Goal: Task Accomplishment & Management: Complete application form

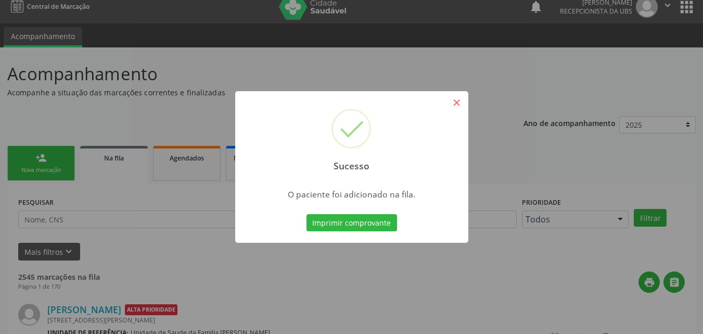
scroll to position [10, 0]
click at [456, 103] on button "×" at bounding box center [457, 103] width 18 height 18
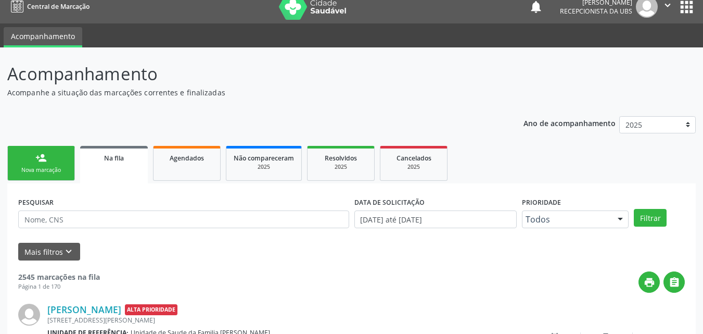
click at [48, 154] on link "person_add Nova marcação" at bounding box center [41, 163] width 68 height 35
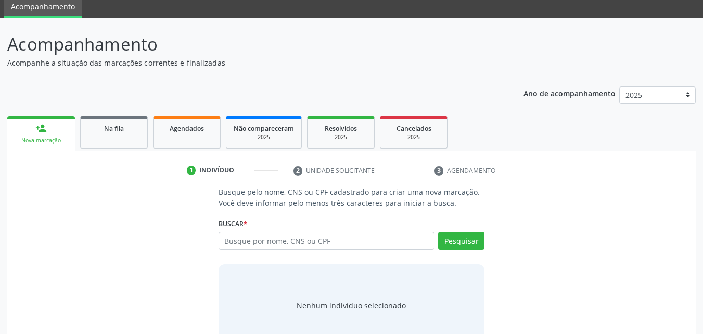
scroll to position [68, 0]
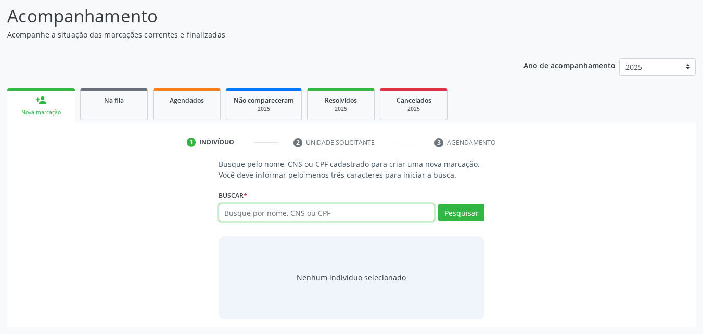
click at [365, 209] on input "text" at bounding box center [327, 213] width 217 height 18
type input "708009358818824"
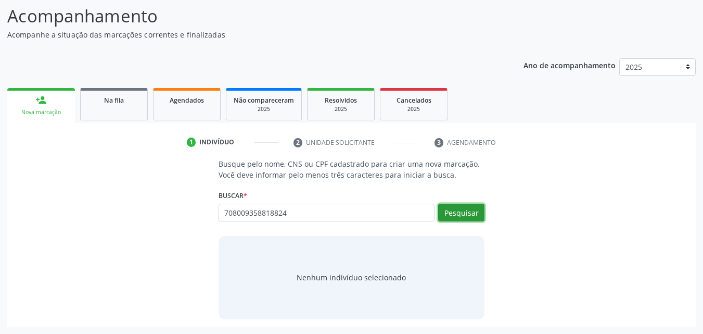
click at [460, 208] on button "Pesquisar" at bounding box center [461, 213] width 46 height 18
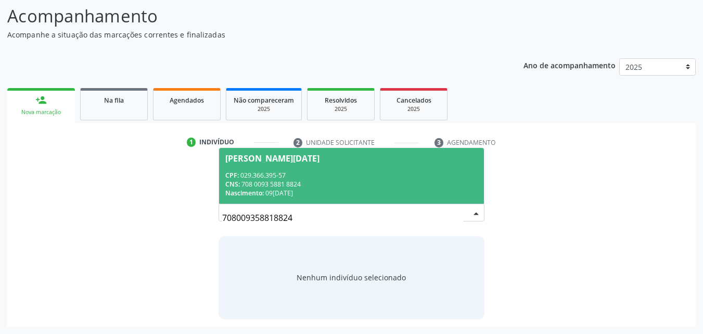
click at [397, 180] on div "CNS: 708 0093 5881 8824" at bounding box center [351, 184] width 253 height 9
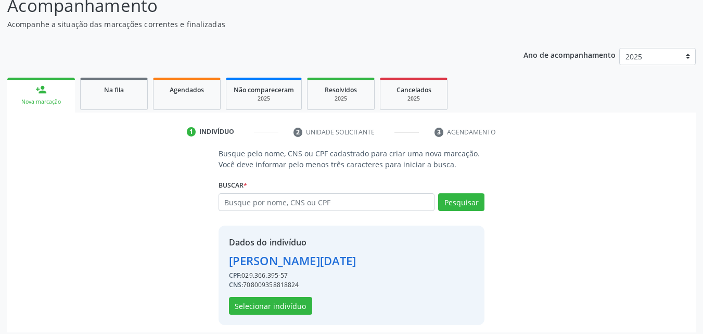
scroll to position [84, 0]
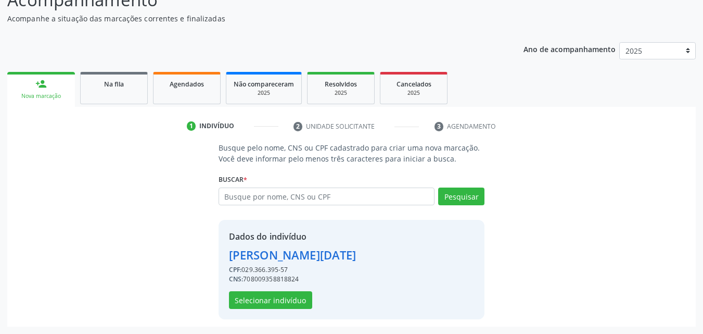
click at [278, 288] on div "Dados do indivíduo [PERSON_NAME][DATE] CPF: 029.366.395-57 CNS: 708009358818824…" at bounding box center [293, 269] width 128 height 79
click at [284, 306] on button "Selecionar indivíduo" at bounding box center [270, 300] width 83 height 18
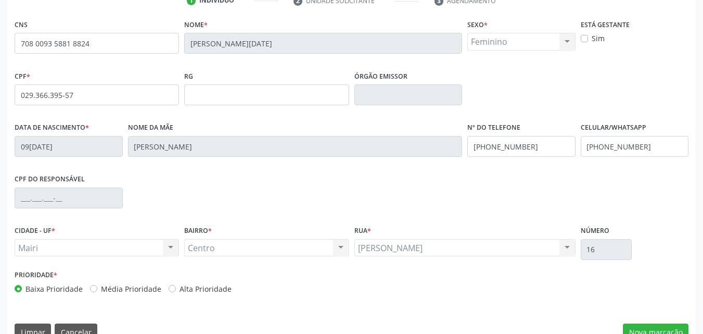
scroll to position [231, 0]
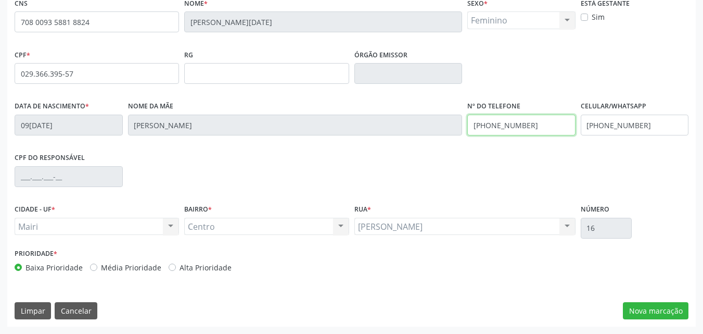
click at [537, 127] on input "[PHONE_NUMBER]" at bounding box center [522, 125] width 108 height 21
drag, startPoint x: 477, startPoint y: 129, endPoint x: 562, endPoint y: 135, distance: 85.1
click at [562, 135] on input "[PHONE_NUMBER]" at bounding box center [522, 125] width 108 height 21
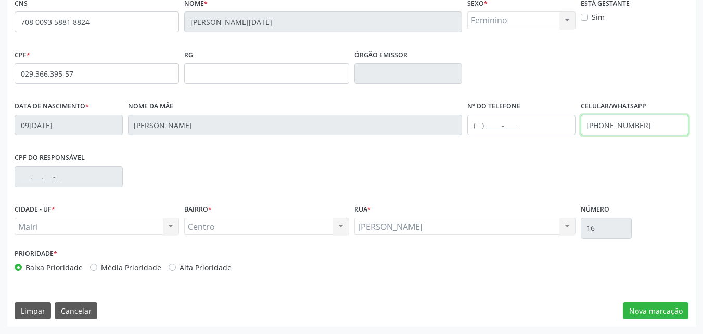
drag, startPoint x: 596, startPoint y: 124, endPoint x: 673, endPoint y: 136, distance: 78.0
click at [673, 136] on fieldset "Celular/WhatsApp [PHONE_NUMBER]" at bounding box center [635, 120] width 108 height 44
type input "("
type input "[PHONE_NUMBER]"
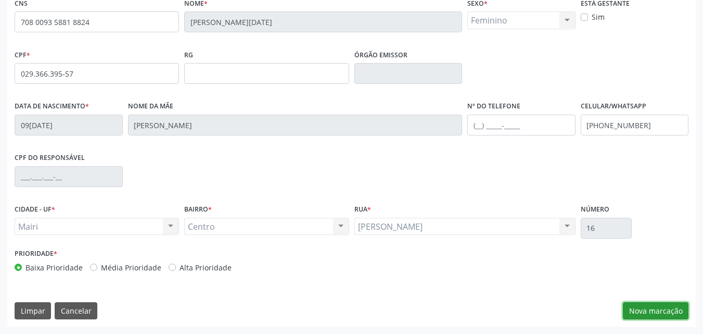
click at [665, 303] on button "Nova marcação" at bounding box center [656, 311] width 66 height 18
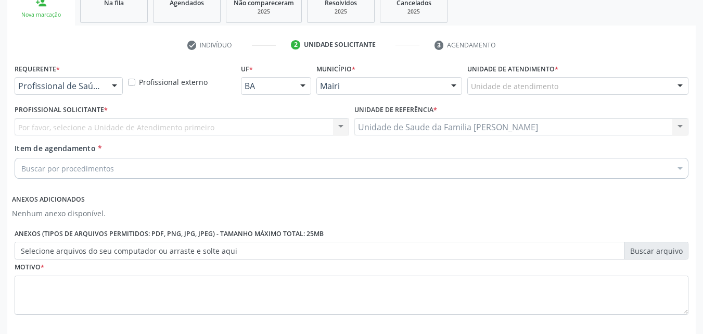
scroll to position [58, 0]
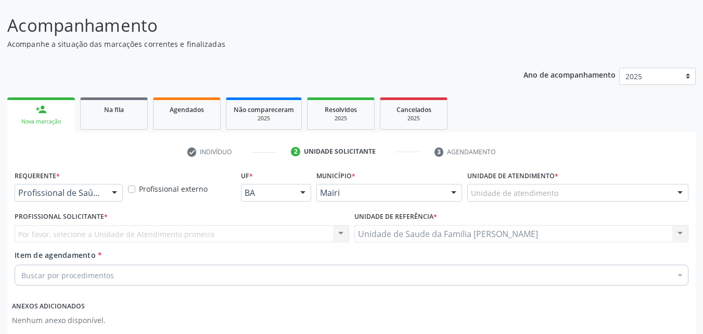
click at [536, 185] on div "Unidade de atendimento" at bounding box center [578, 193] width 221 height 18
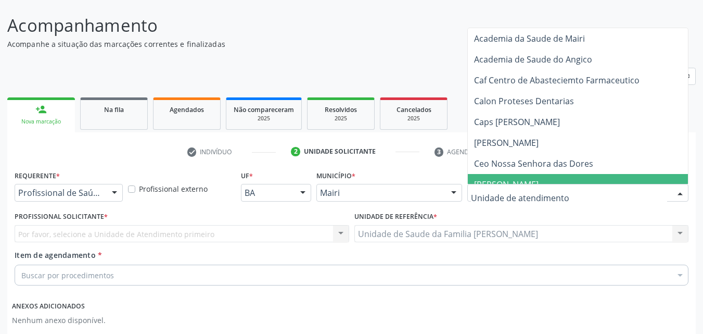
click at [485, 191] on input "text" at bounding box center [569, 197] width 196 height 21
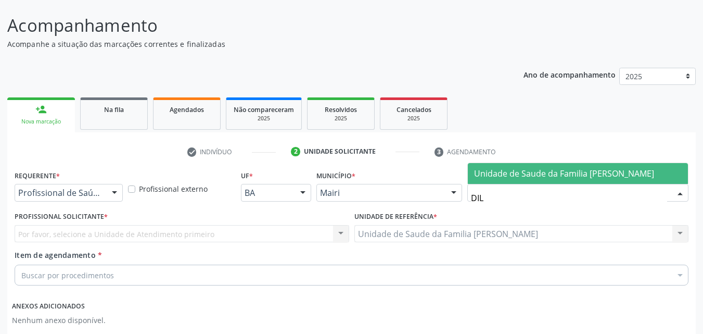
type input "DILT"
click at [654, 176] on span "Unidade de Saude da Familia [PERSON_NAME]" at bounding box center [564, 173] width 180 height 11
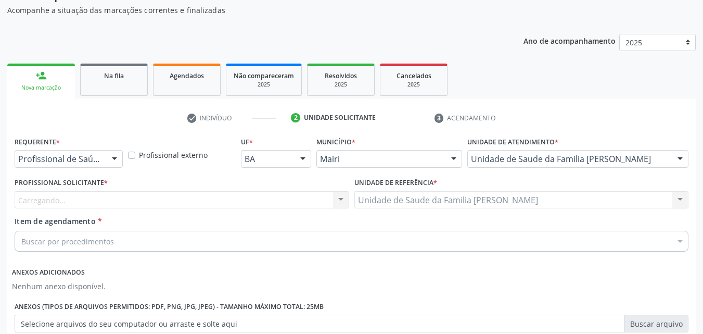
scroll to position [110, 0]
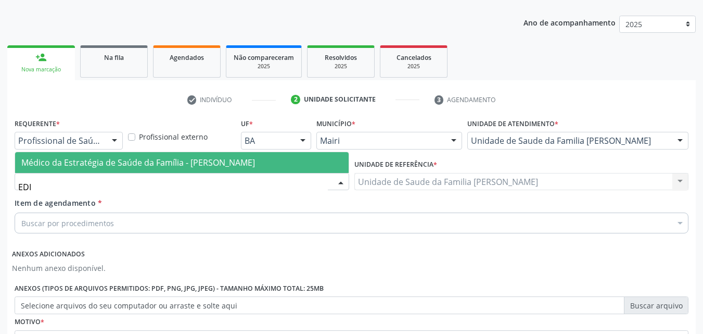
type input "EDIS"
click at [141, 164] on span "Médico da Estratégia de Saúde da Família - [PERSON_NAME]" at bounding box center [138, 162] width 234 height 11
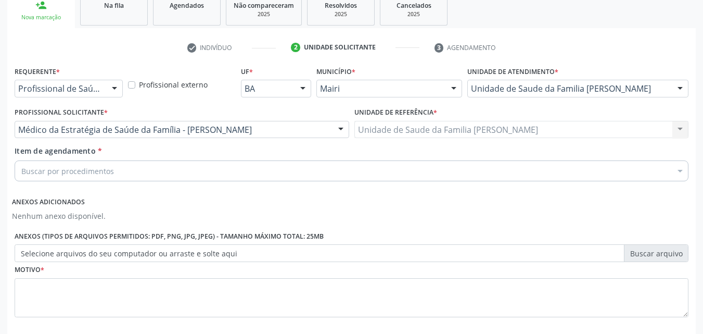
scroll to position [215, 0]
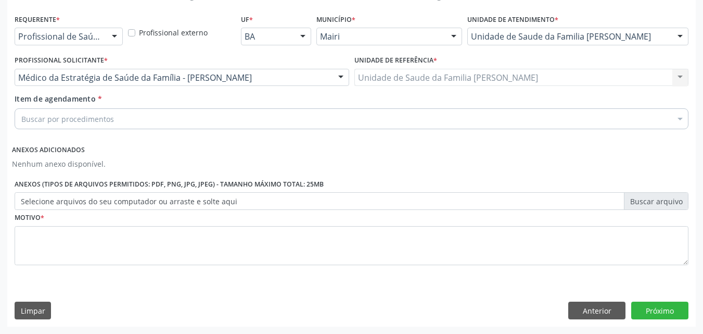
click at [112, 111] on div "Buscar por procedimentos" at bounding box center [352, 118] width 674 height 21
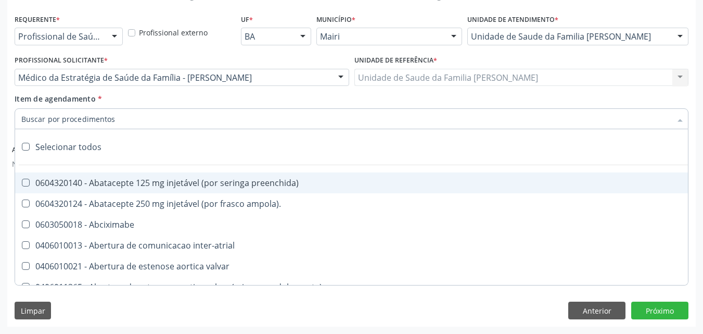
click at [113, 117] on input "Item de agendamento *" at bounding box center [346, 118] width 650 height 21
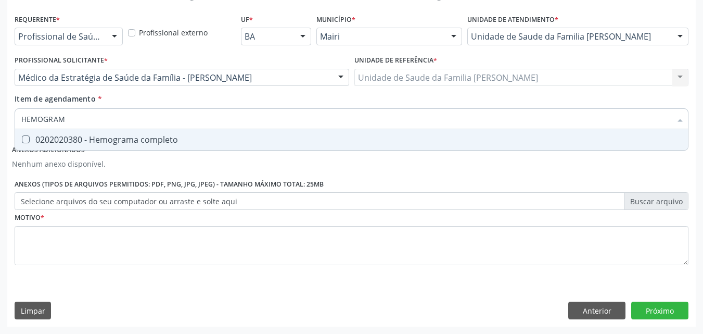
type input "HEMOGRAMA"
click at [118, 133] on span "0202020380 - Hemograma completo" at bounding box center [351, 139] width 673 height 21
checkbox completo "true"
type input "H"
checkbox completo "false"
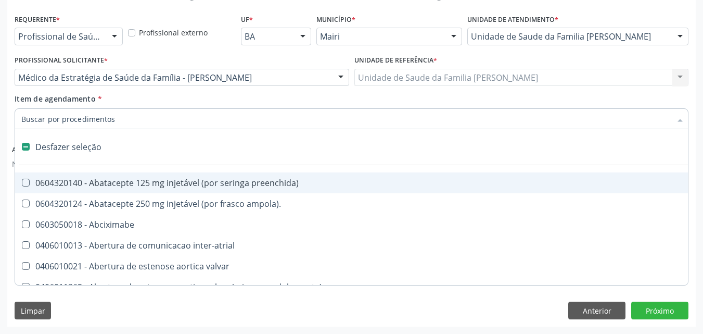
type input "G"
checkbox adolescente\) "true"
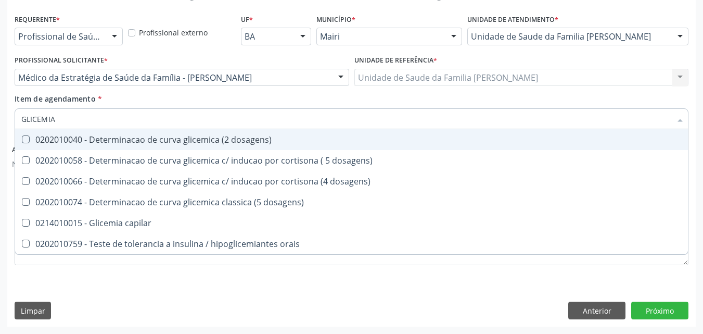
type input "GLICEMIA"
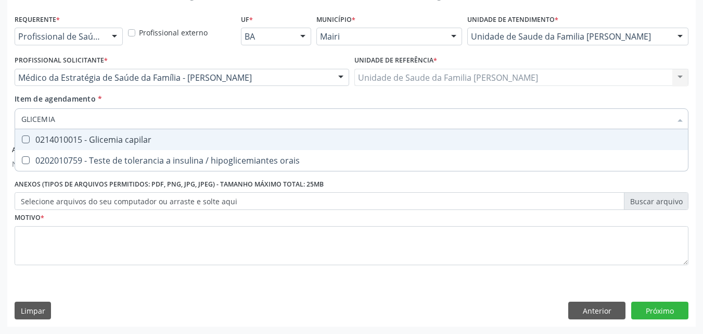
click at [318, 141] on div "0214010015 - Glicemia capilar" at bounding box center [351, 139] width 661 height 8
checkbox capilar "true"
click at [331, 122] on input "GLICEMIA" at bounding box center [346, 118] width 650 height 21
type input "G"
checkbox capilar "false"
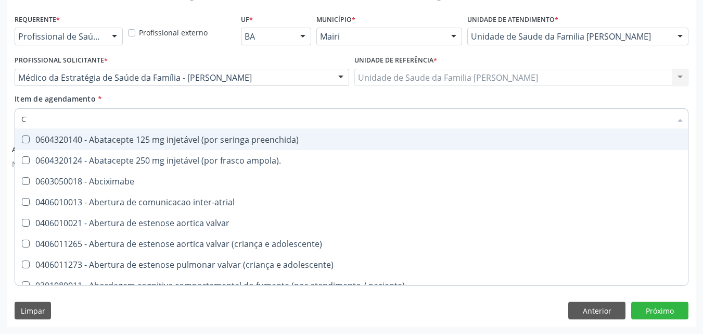
type input "CO"
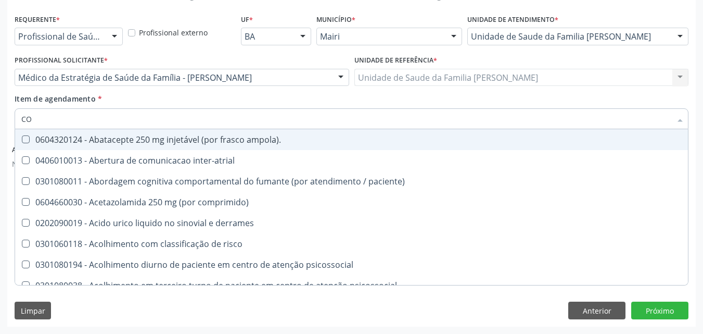
checkbox completo "true"
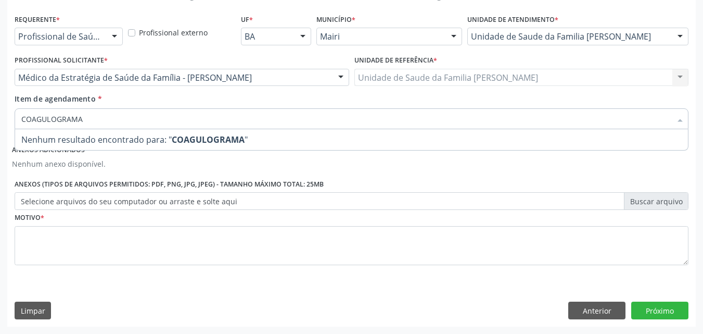
click at [326, 124] on input "COAGULOGRAMA" at bounding box center [346, 118] width 650 height 21
drag, startPoint x: 322, startPoint y: 111, endPoint x: 0, endPoint y: 113, distance: 321.8
click at [47, 116] on input "COAGULOGRAMA" at bounding box center [346, 118] width 650 height 21
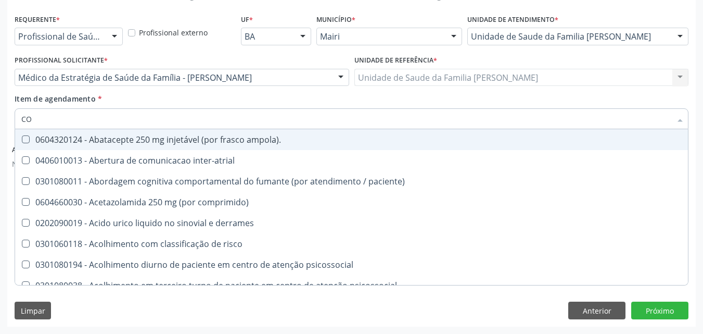
type input "C"
checkbox completo "false"
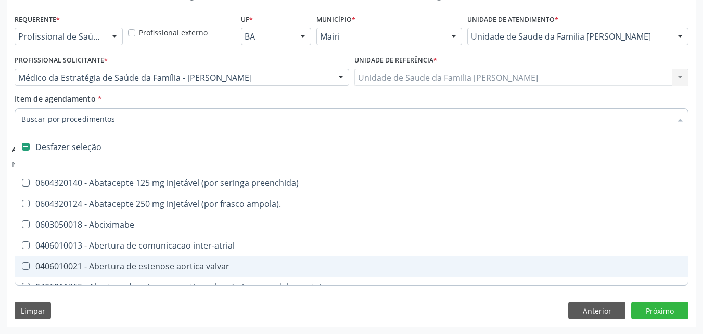
click at [306, 329] on div "Acompanhamento Acompanhe a situação das marcações correntes e finalizadas Relat…" at bounding box center [351, 88] width 703 height 491
checkbox ampola\)\ "true"
checkbox Abciximabe "true"
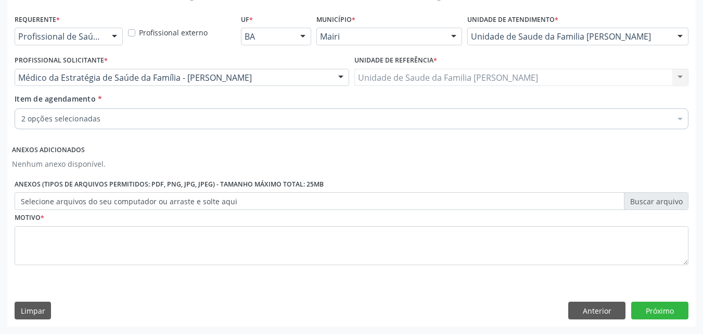
drag, startPoint x: 178, startPoint y: 109, endPoint x: 172, endPoint y: 116, distance: 9.0
click at [177, 109] on div "2 opções selecionadas" at bounding box center [352, 118] width 674 height 21
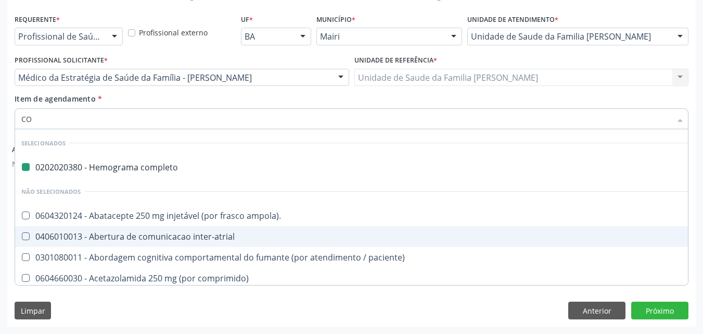
type input "COA"
checkbox completo "false"
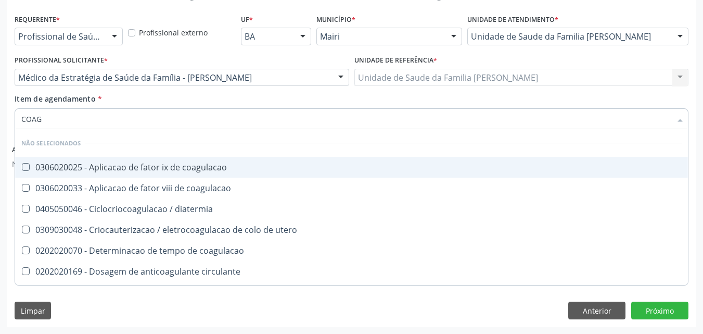
type input "COAGU"
click at [166, 167] on div "0306020025 - Aplicacao de fator ix de coagulacao" at bounding box center [351, 167] width 661 height 8
checkbox coagulacao "true"
click at [142, 124] on input "COAGU" at bounding box center [346, 118] width 650 height 21
type input "C"
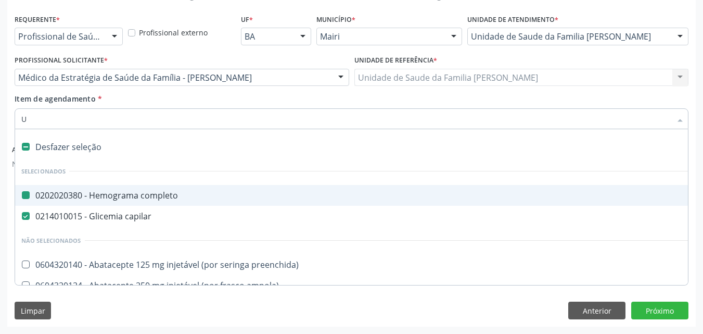
type input "UR"
checkbox completo "false"
checkbox dedo "false"
checkbox coagulacao "false"
checkbox capilar "false"
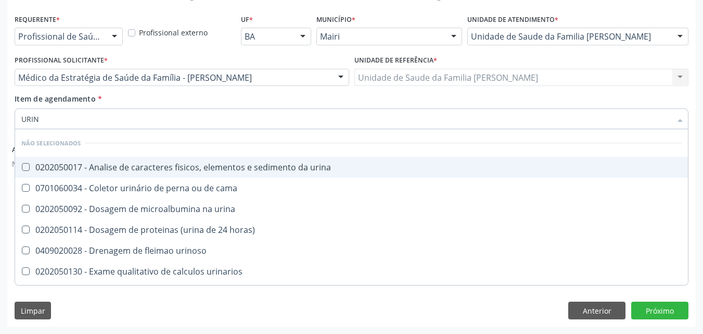
type input "URINA"
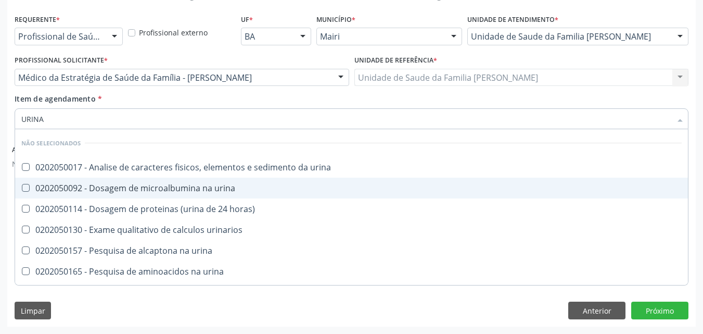
click at [199, 184] on div "0202050092 - Dosagem de microalbumina na urina" at bounding box center [351, 188] width 661 height 8
checkbox urina "true"
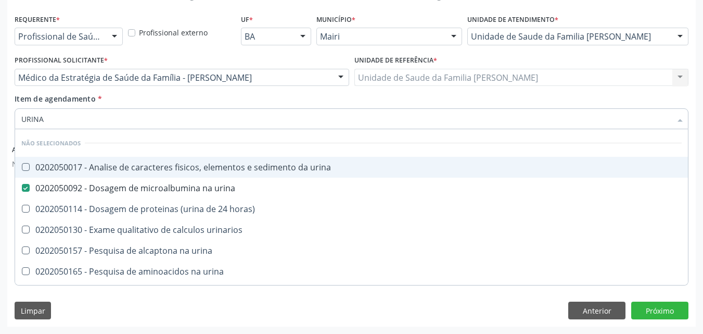
click at [376, 123] on input "URINA" at bounding box center [346, 118] width 650 height 21
type input "URIN"
checkbox urina "false"
checkbox horas\) "true"
type input "U"
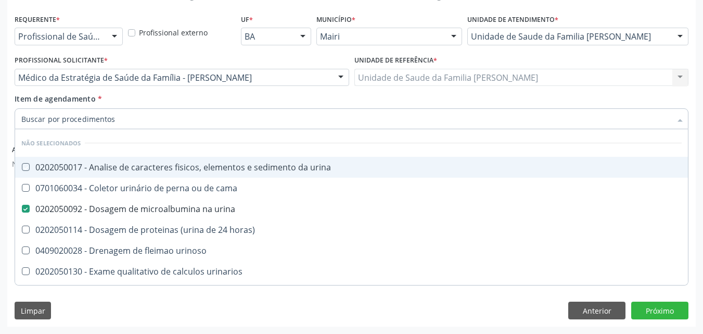
checkbox urina "true"
checkbox urinaria "false"
checkbox cama "true"
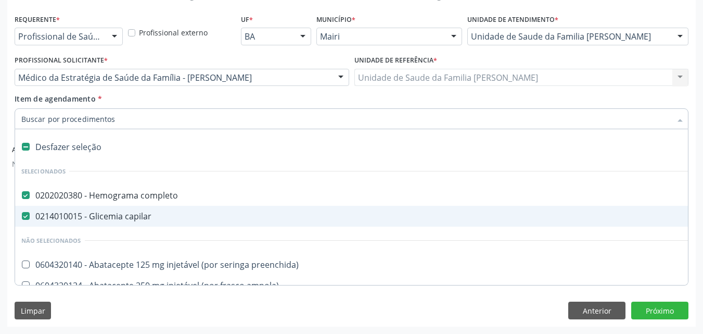
click at [506, 243] on li "Não selecionados" at bounding box center [422, 240] width 814 height 28
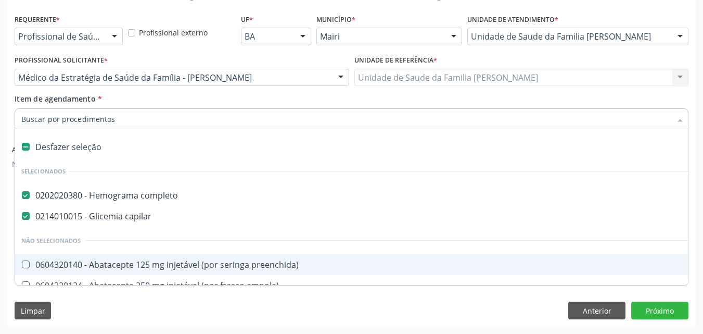
click at [439, 300] on div "Requerente * Profissional de Saúde Profissional de Saúde Paciente Nenhum result…" at bounding box center [351, 168] width 689 height 314
checkbox preenchida\) "true"
checkbox coagulacao "false"
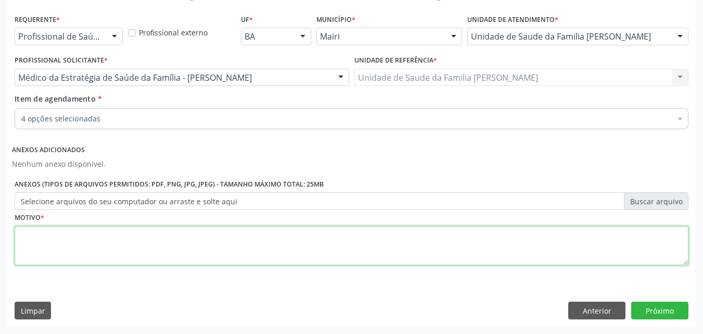
click at [132, 253] on textarea at bounding box center [352, 246] width 674 height 40
type textarea "CANSAÇO, FRAQUEZA, SANGRAMENTO HÁ UM MÊS"
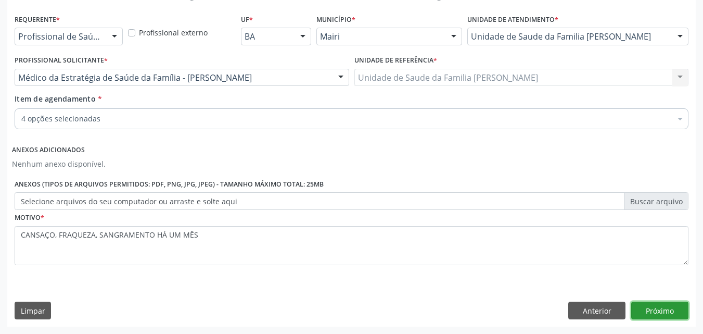
click at [650, 315] on button "Próximo" at bounding box center [660, 310] width 57 height 18
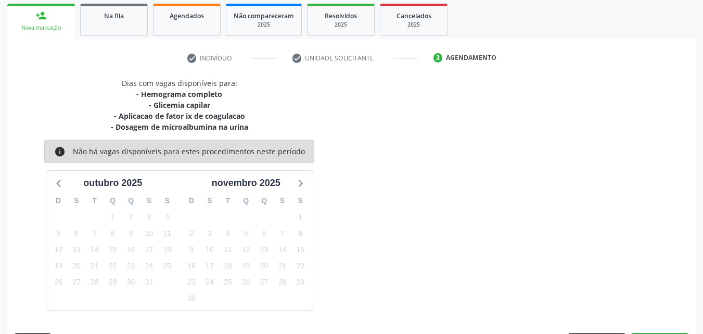
scroll to position [183, 0]
